Goal: Information Seeking & Learning: Learn about a topic

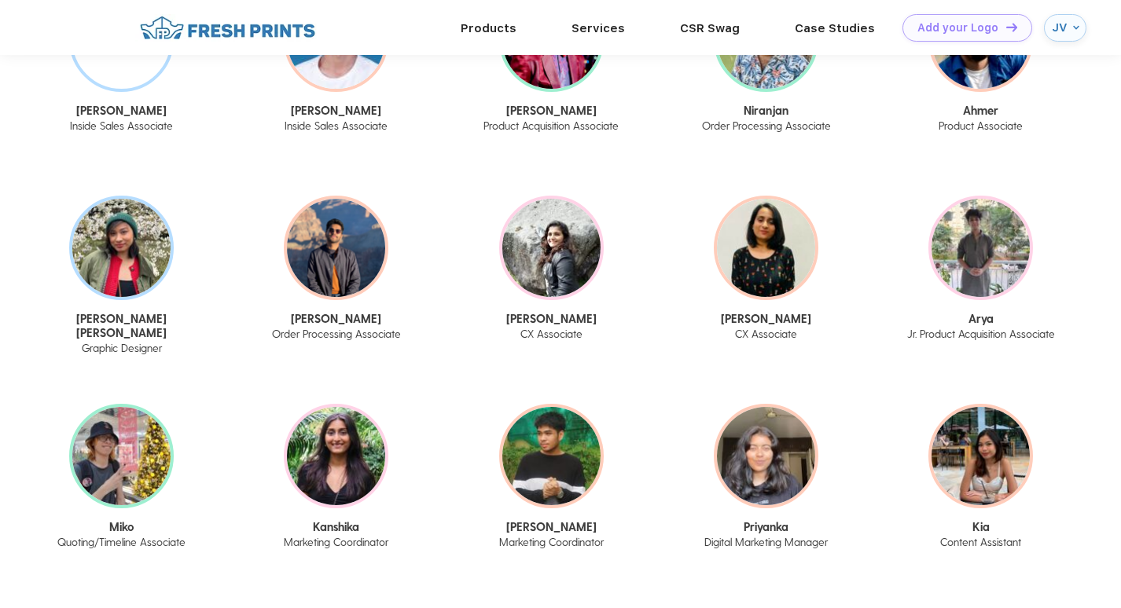
scroll to position [2121, 0]
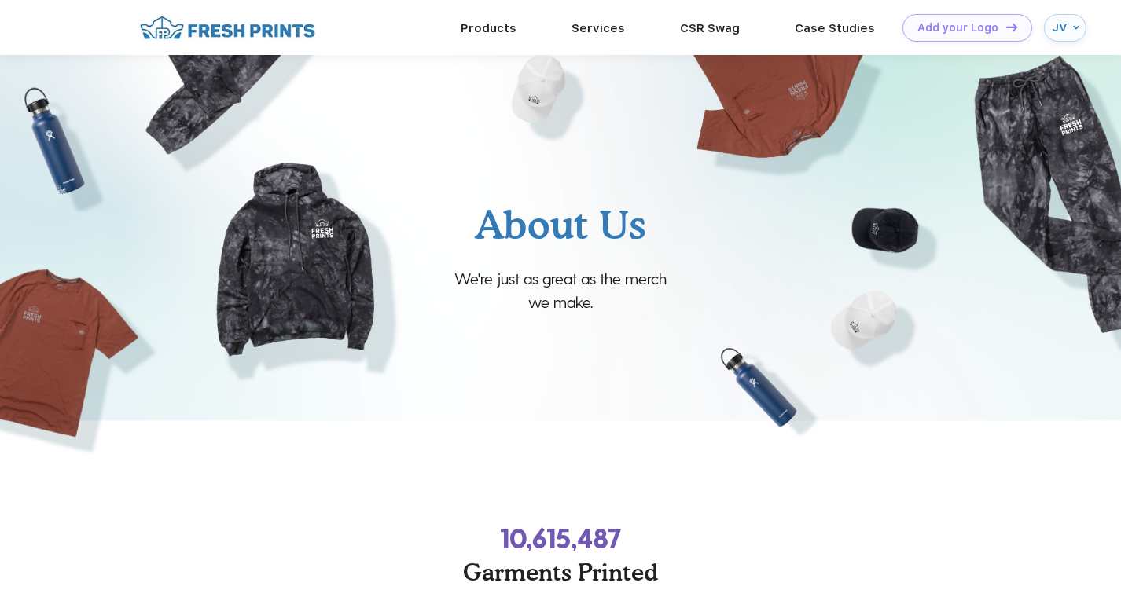
click at [549, 237] on p "About Us" at bounding box center [560, 224] width 224 height 59
click at [555, 299] on p "We're just as great as the merch we make." at bounding box center [560, 289] width 224 height 47
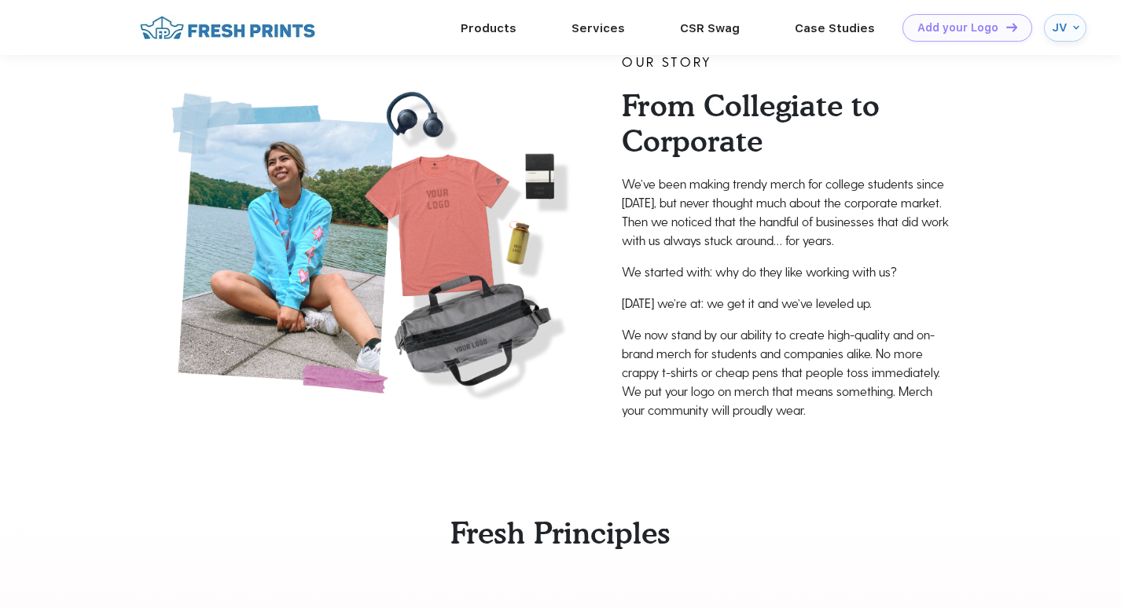
click at [704, 169] on div "OUR STORY From Collegiate to Corporate We’ve been making trendy merch for colle…" at bounding box center [787, 242] width 331 height 380
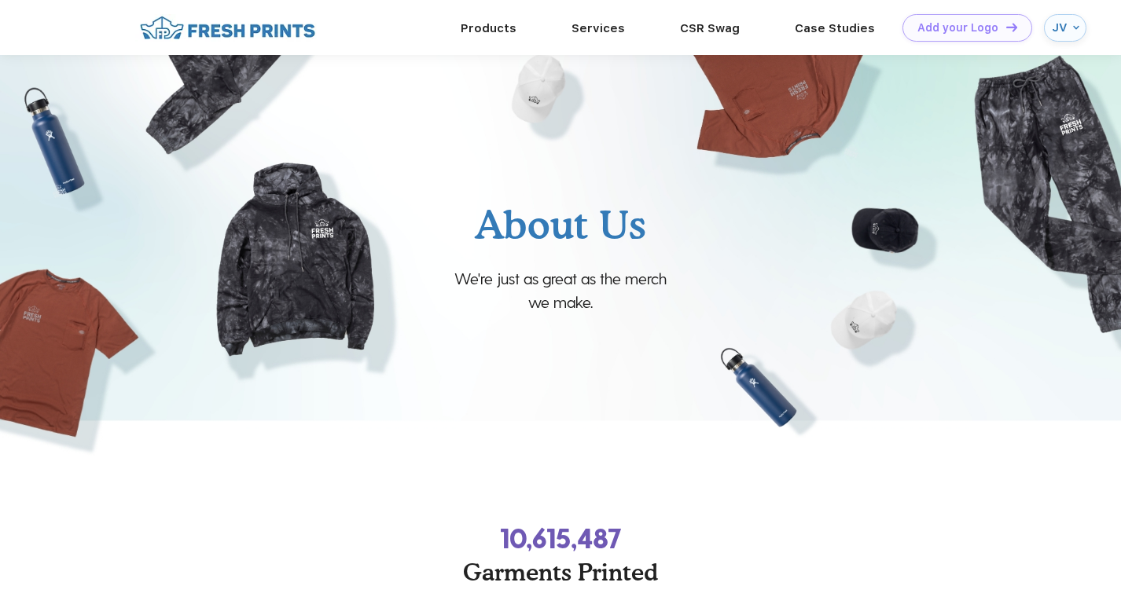
click at [201, 28] on img at bounding box center [227, 28] width 185 height 28
